Goal: Task Accomplishment & Management: Use online tool/utility

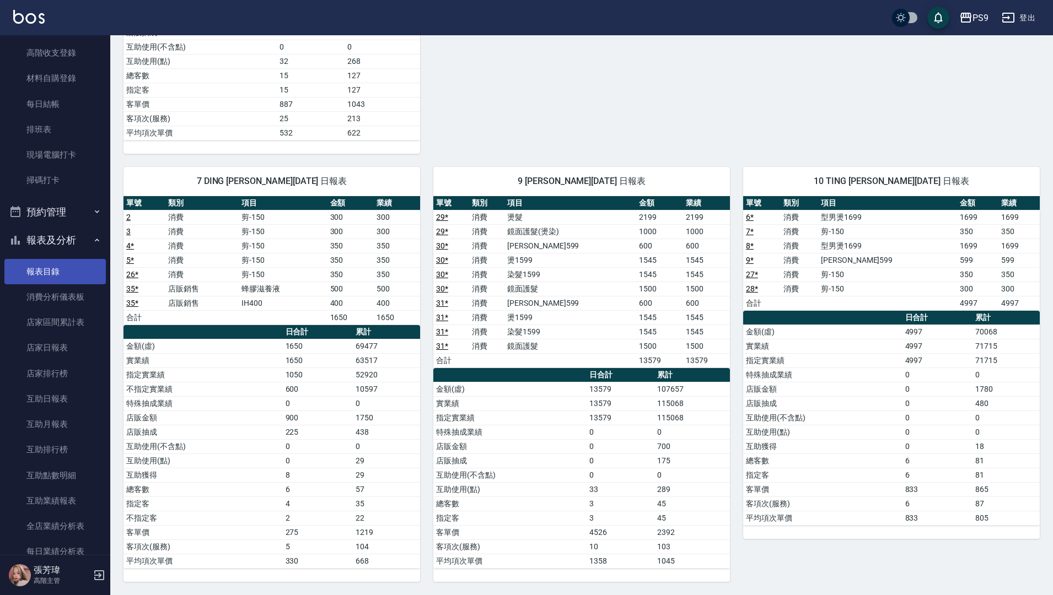
scroll to position [165, 0]
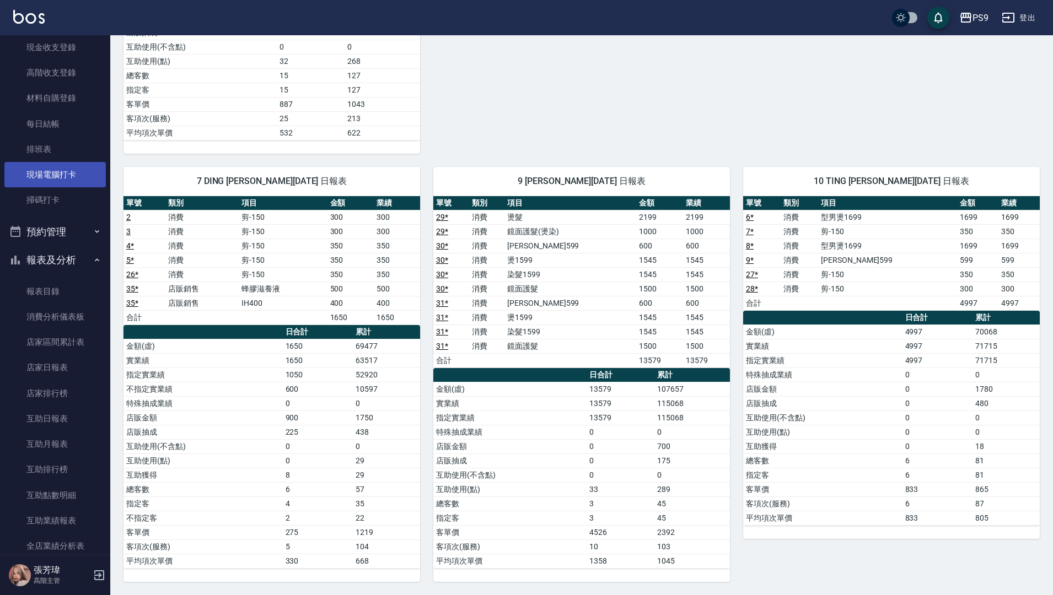
click at [62, 172] on link "現場電腦打卡" at bounding box center [54, 174] width 101 height 25
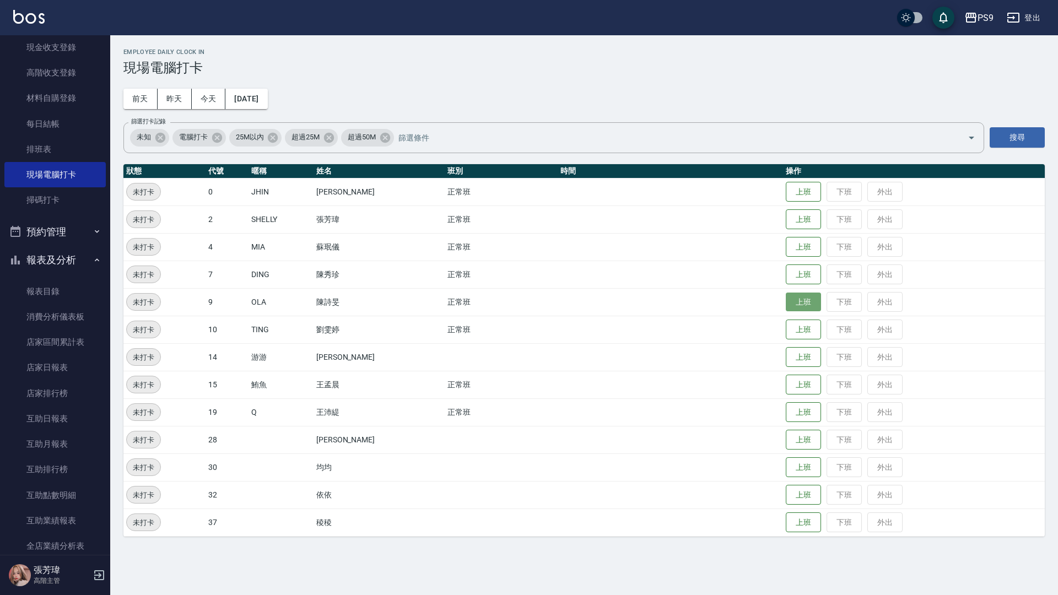
click at [798, 300] on button "上班" at bounding box center [803, 302] width 35 height 19
click at [797, 392] on button "上班" at bounding box center [803, 384] width 35 height 19
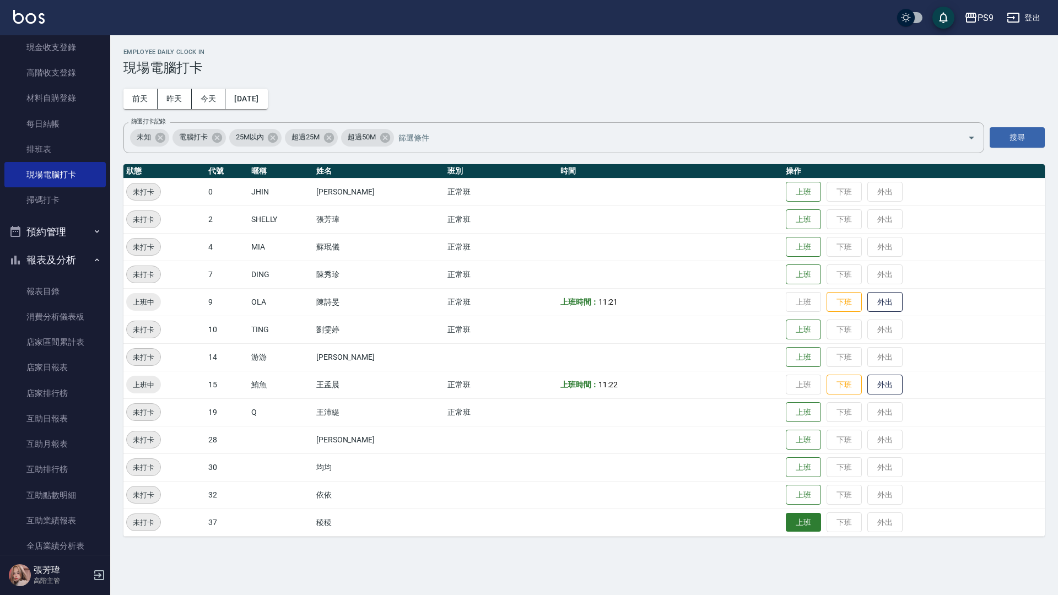
click at [801, 516] on button "上班" at bounding box center [803, 522] width 35 height 19
click at [412, 0] on div "PS9 登出" at bounding box center [529, 17] width 1058 height 35
click at [62, 1] on div "PS9 登出" at bounding box center [529, 17] width 1058 height 35
drag, startPoint x: 142, startPoint y: 8, endPoint x: 194, endPoint y: 15, distance: 52.8
click at [194, 15] on div "PS9 登出" at bounding box center [529, 17] width 1058 height 35
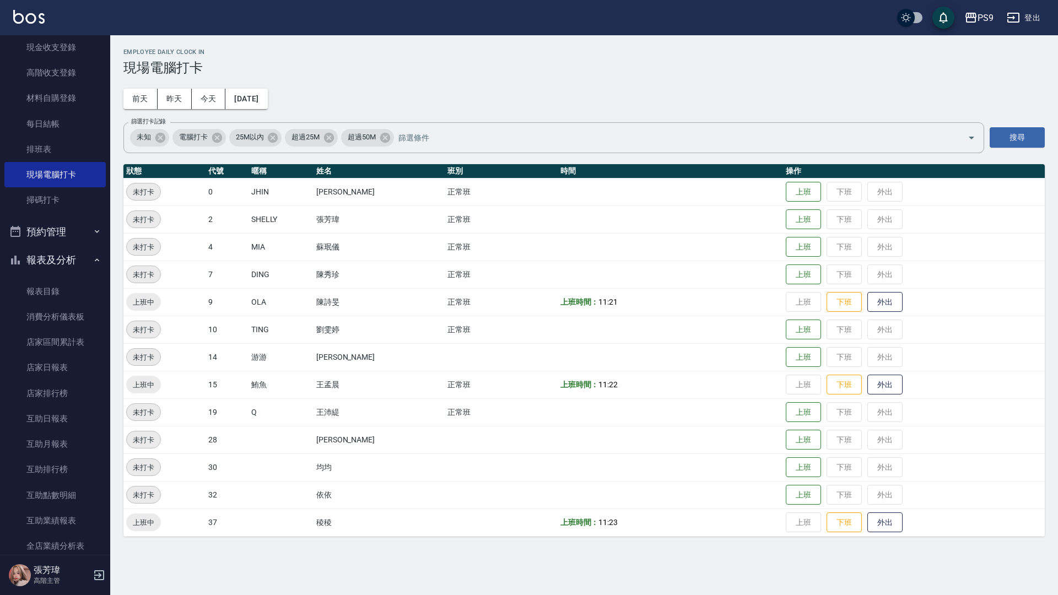
click at [396, 8] on div "PS9 登出" at bounding box center [529, 17] width 1058 height 35
click at [799, 334] on button "上班" at bounding box center [803, 329] width 35 height 19
click at [811, 250] on button "上班" at bounding box center [803, 247] width 35 height 19
